Goal: Information Seeking & Learning: Learn about a topic

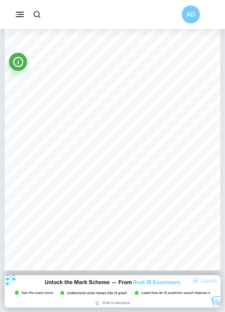
scroll to position [7225, 0]
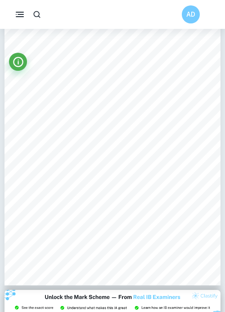
scroll to position [354, 0]
